Goal: Task Accomplishment & Management: Use online tool/utility

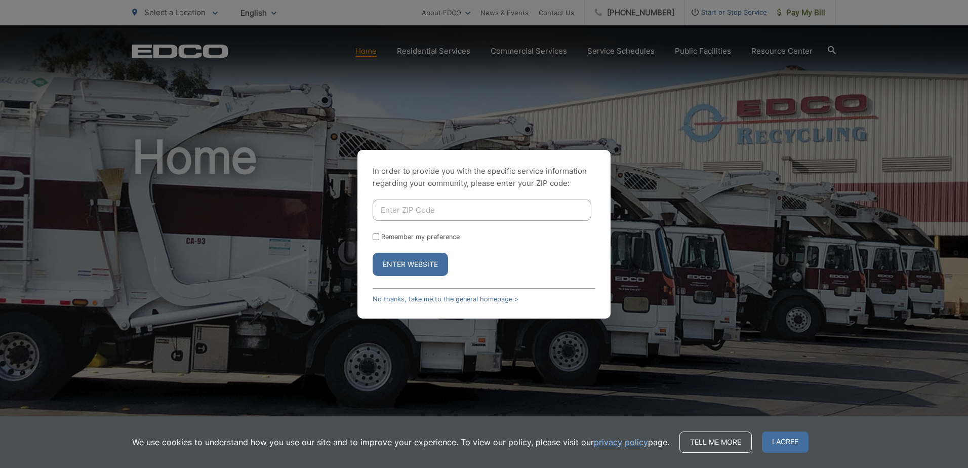
click at [413, 262] on button "Enter Website" at bounding box center [410, 264] width 75 height 23
click at [442, 299] on link "No thanks, take me to the general homepage >" at bounding box center [446, 299] width 146 height 8
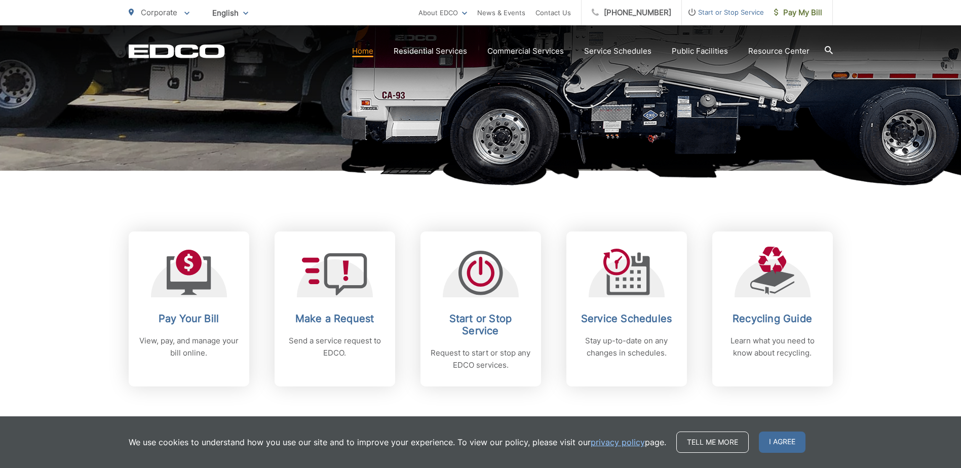
scroll to position [304, 0]
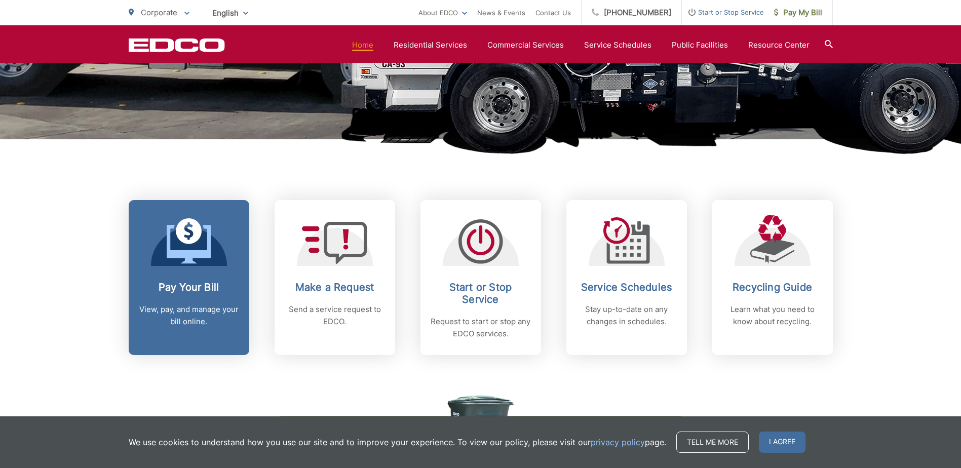
click at [205, 277] on link "Pay Your Bill View, pay, and manage your bill online." at bounding box center [189, 277] width 121 height 155
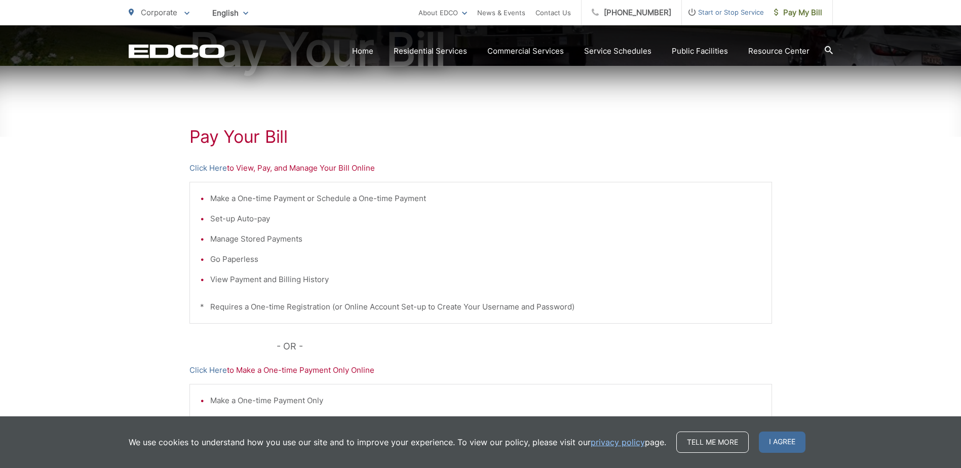
scroll to position [152, 0]
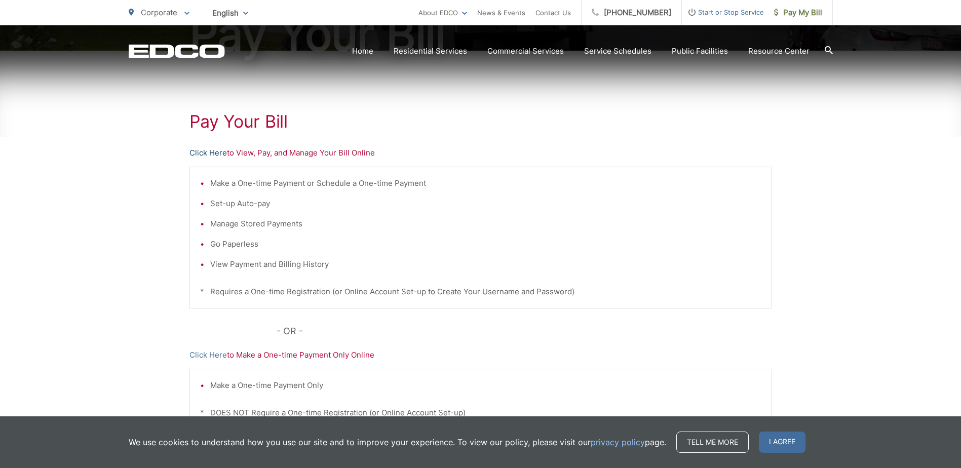
click at [216, 152] on link "Click Here" at bounding box center [207, 153] width 37 height 12
